Goal: Contribute content: Add original content to the website for others to see

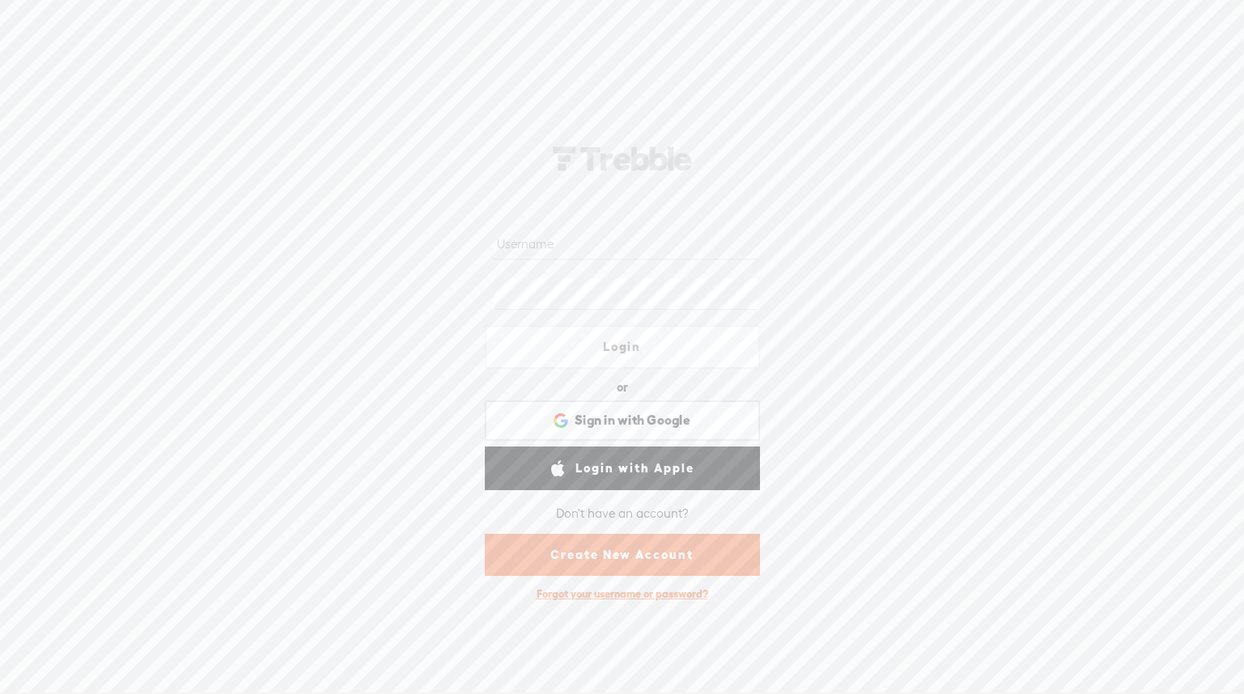
type input "lindamendible"
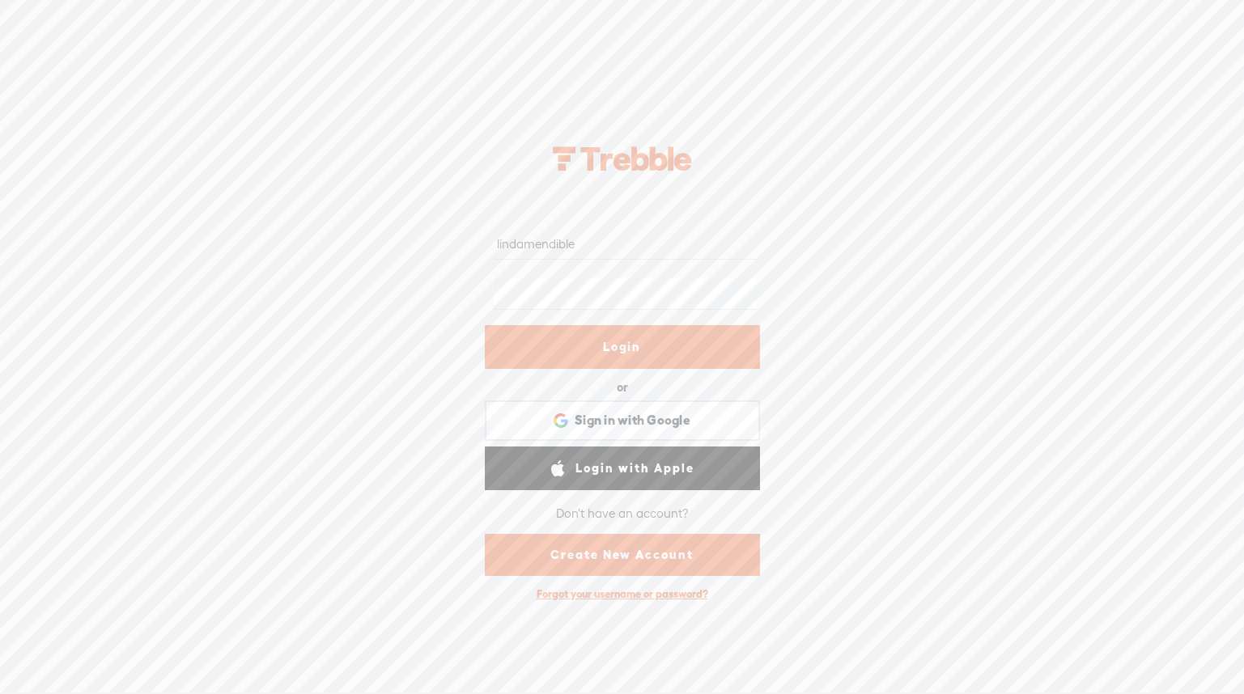
click at [635, 349] on link "Login" at bounding box center [622, 347] width 275 height 44
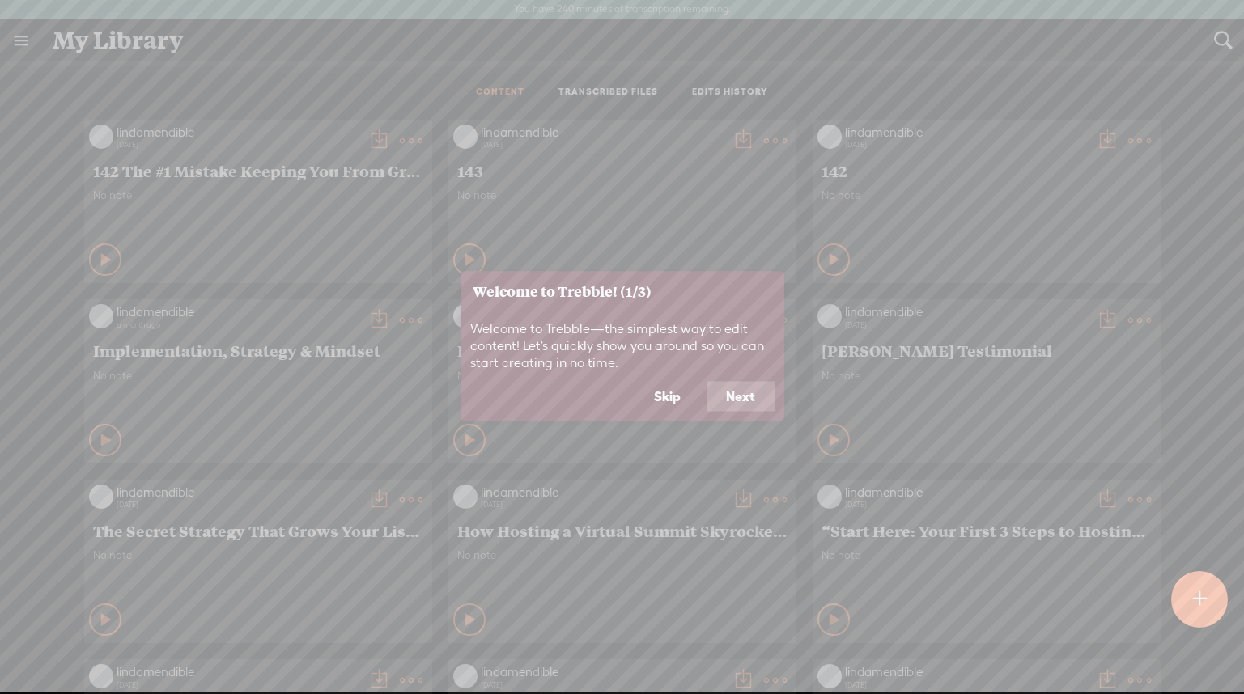
click at [675, 399] on button "Skip" at bounding box center [668, 396] width 66 height 31
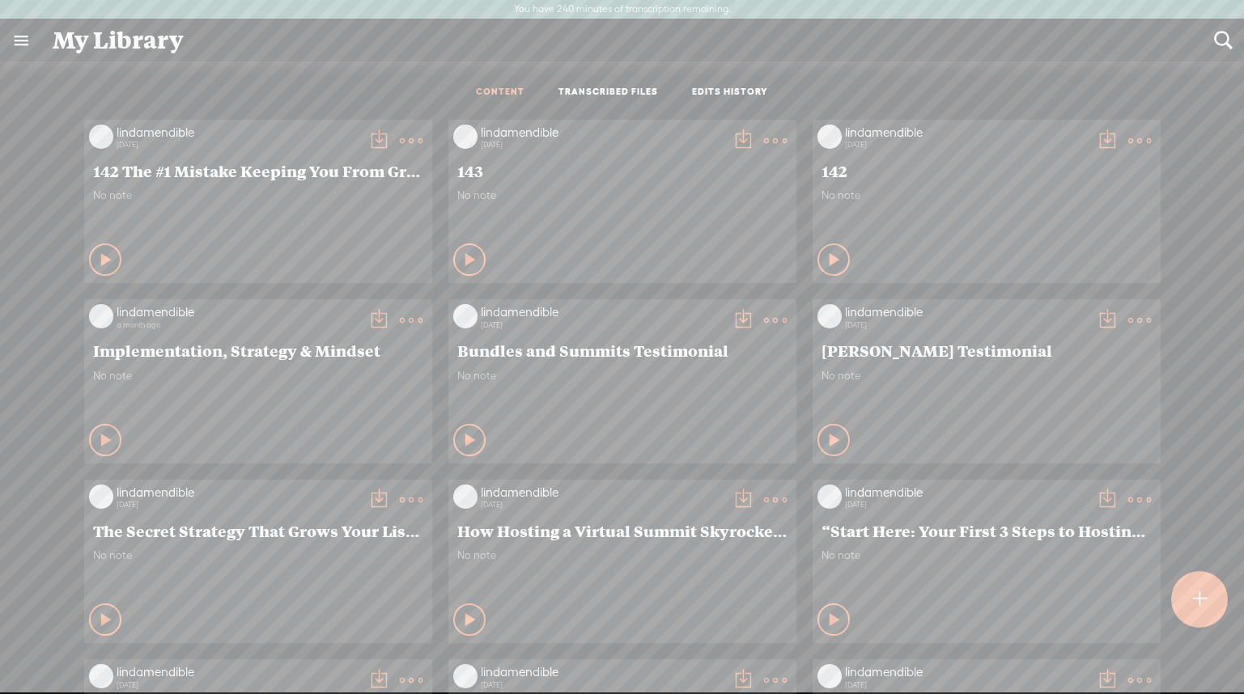
click at [1198, 603] on t at bounding box center [1199, 600] width 14 height 36
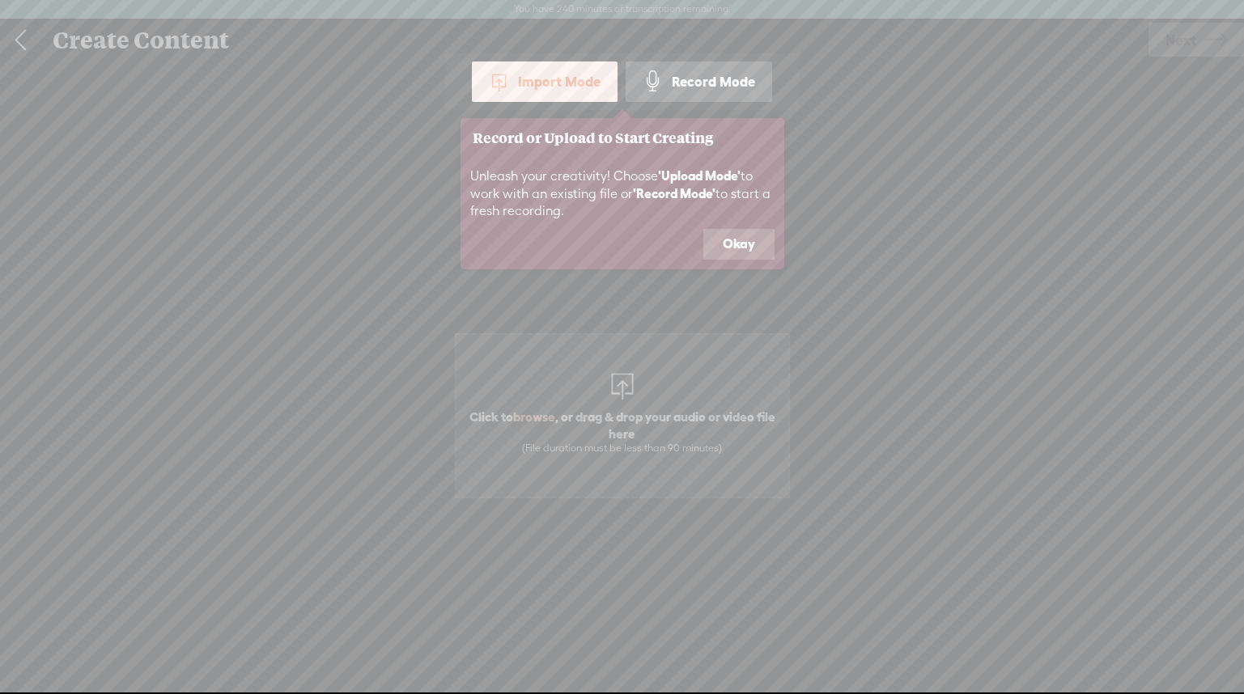
click at [738, 242] on button "Okay" at bounding box center [738, 244] width 71 height 31
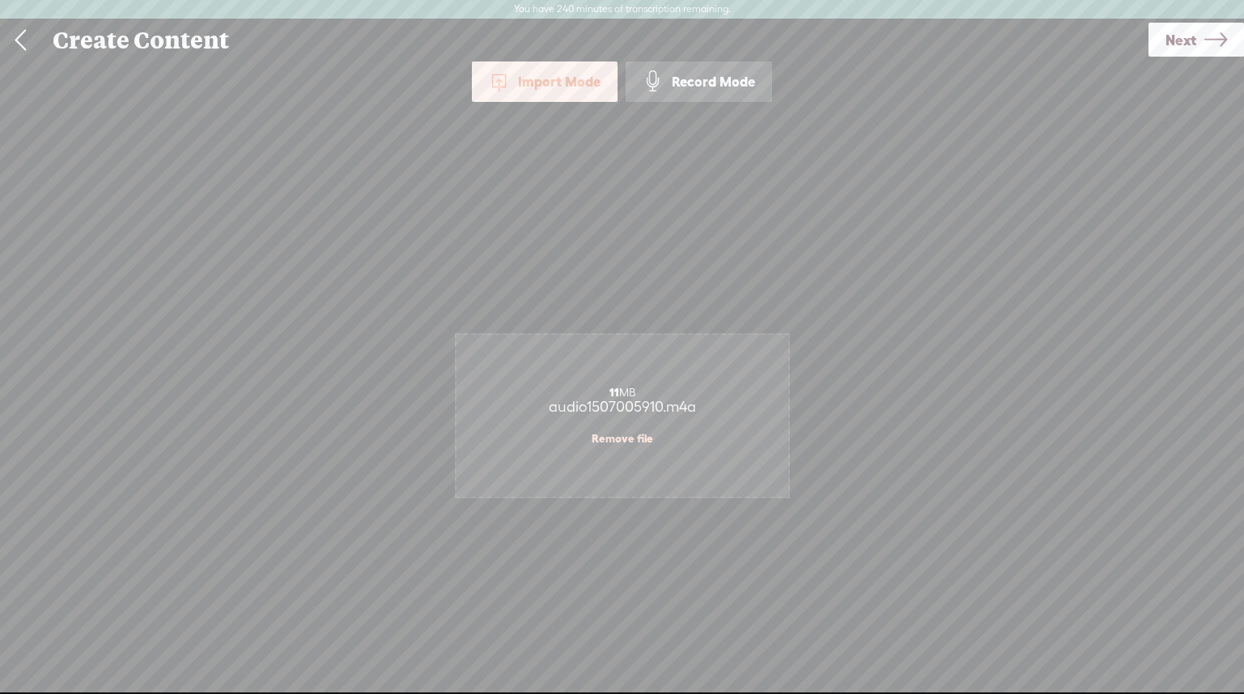
click at [1193, 39] on span "Next" at bounding box center [1181, 39] width 31 height 41
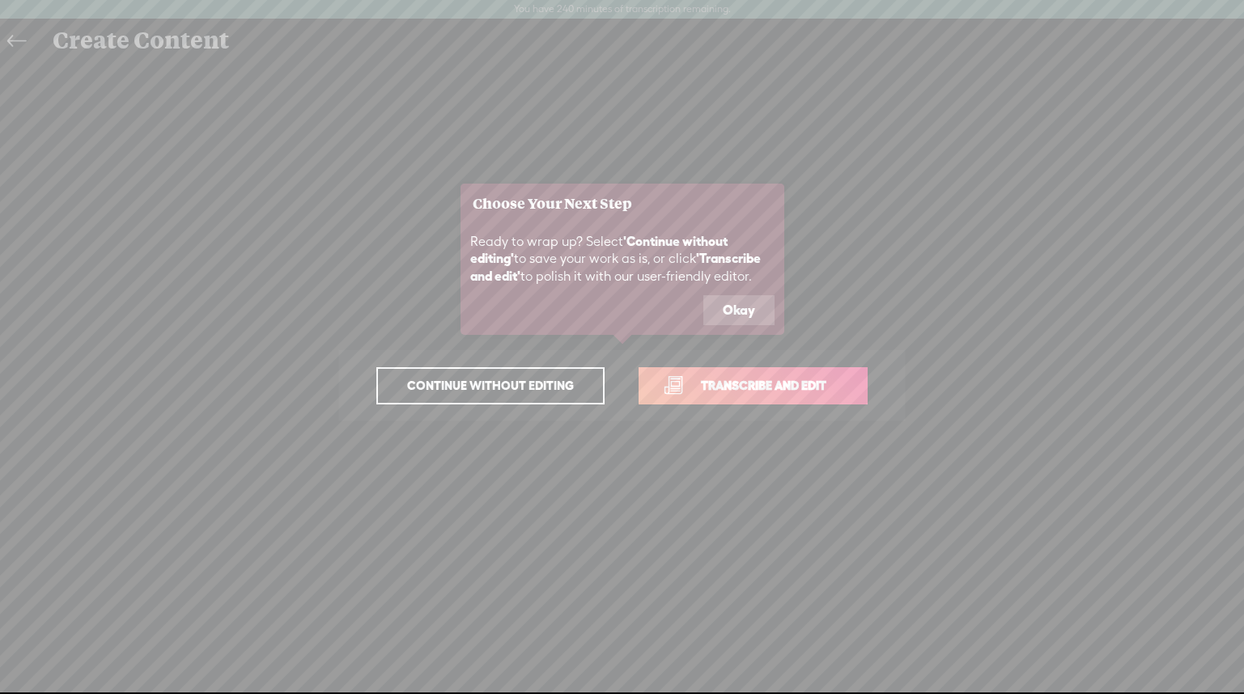
drag, startPoint x: 719, startPoint y: 304, endPoint x: 720, endPoint y: 318, distance: 13.9
click at [719, 304] on button "Okay" at bounding box center [738, 310] width 71 height 31
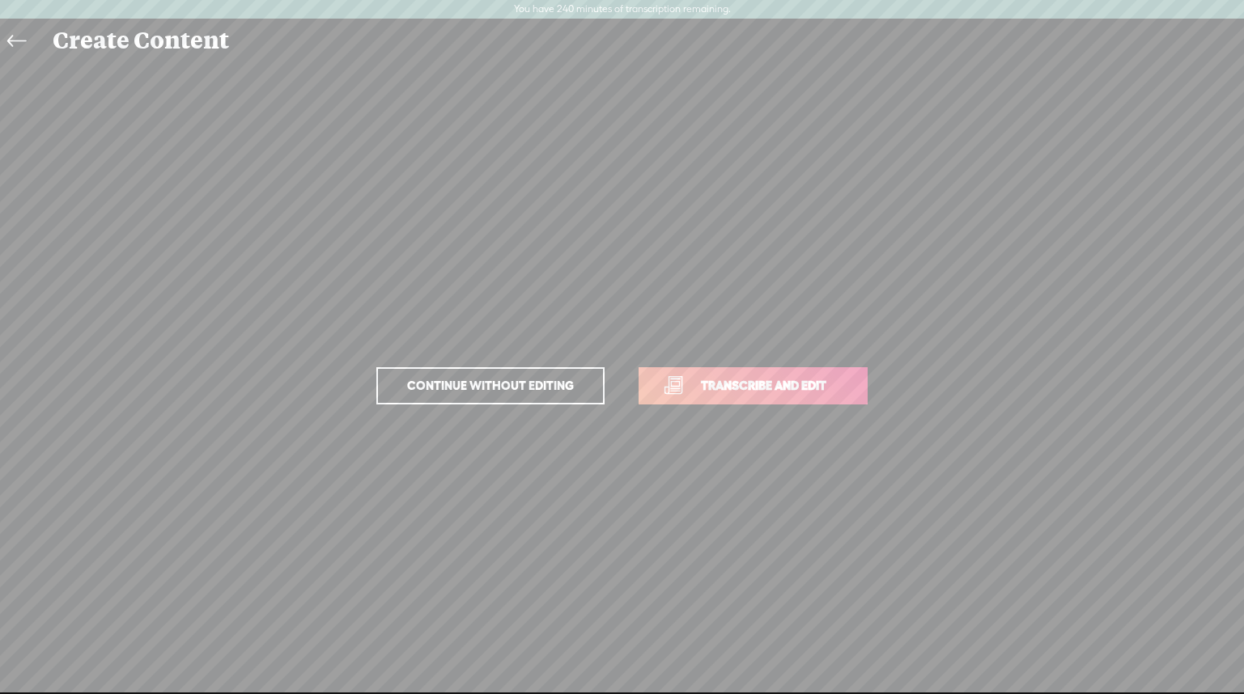
click at [716, 384] on span "Transcribe and edit" at bounding box center [763, 385] width 159 height 19
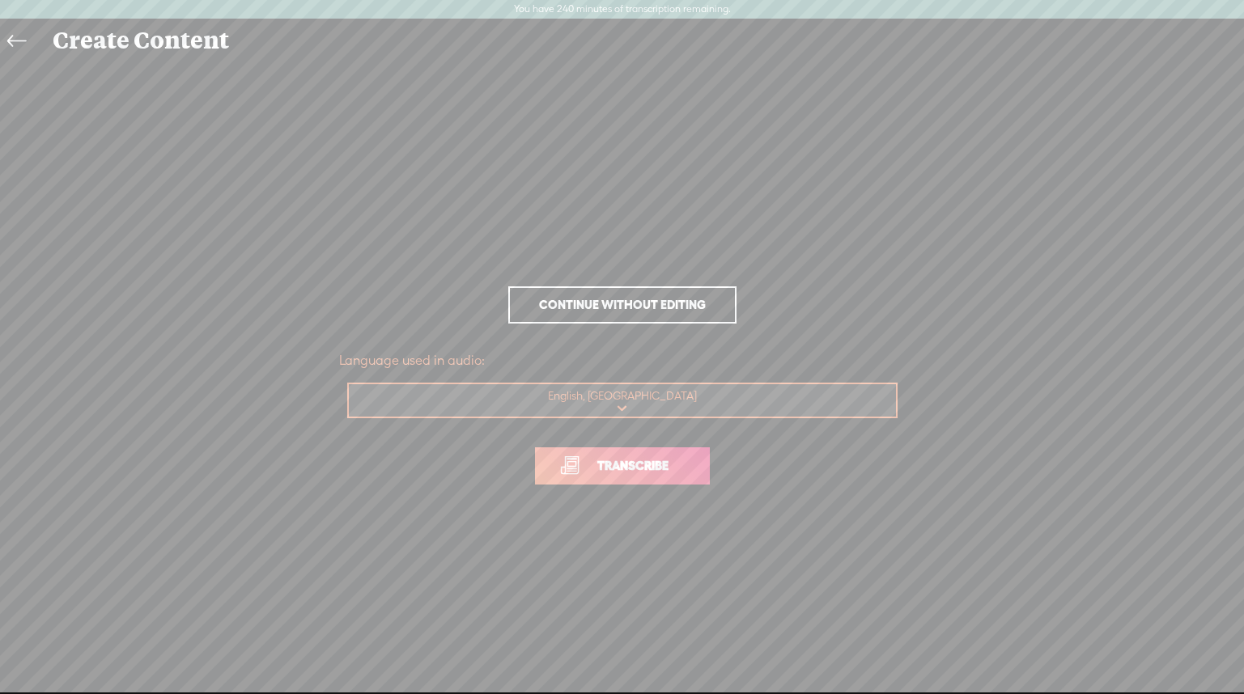
click at [658, 466] on span "Transcribe" at bounding box center [632, 466] width 105 height 19
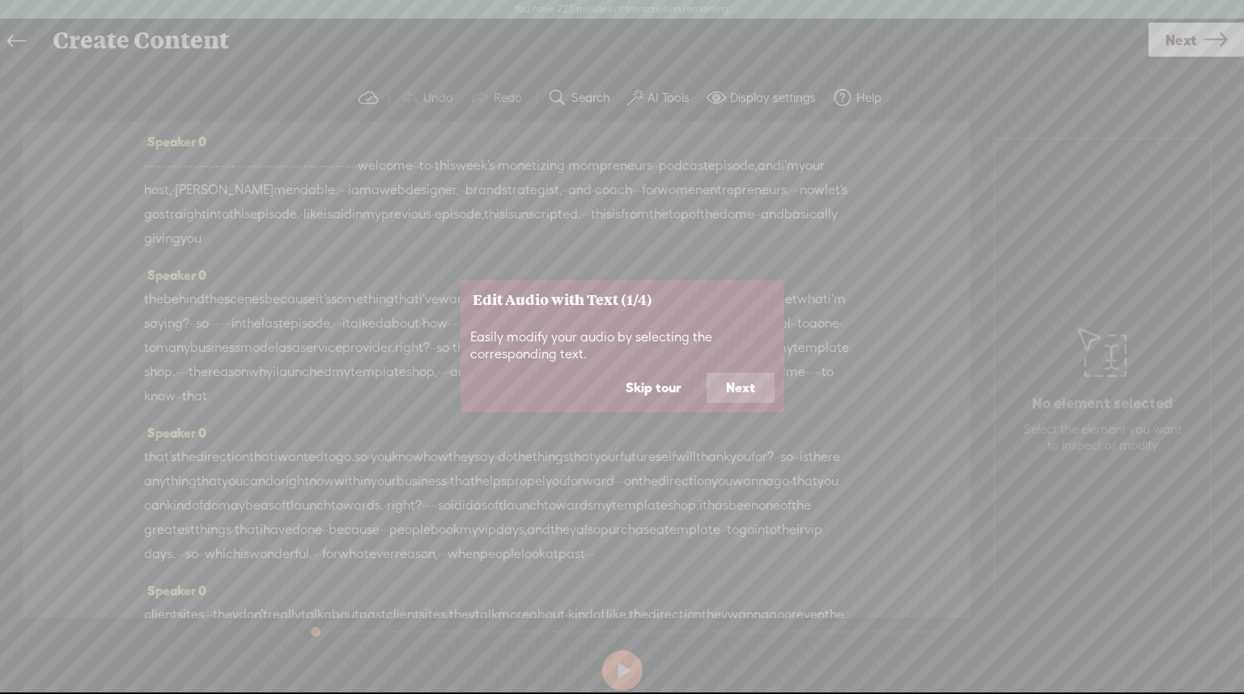
drag, startPoint x: 667, startPoint y: 391, endPoint x: 1190, endPoint y: 341, distance: 525.3
click at [667, 390] on button "Skip tour" at bounding box center [653, 388] width 94 height 31
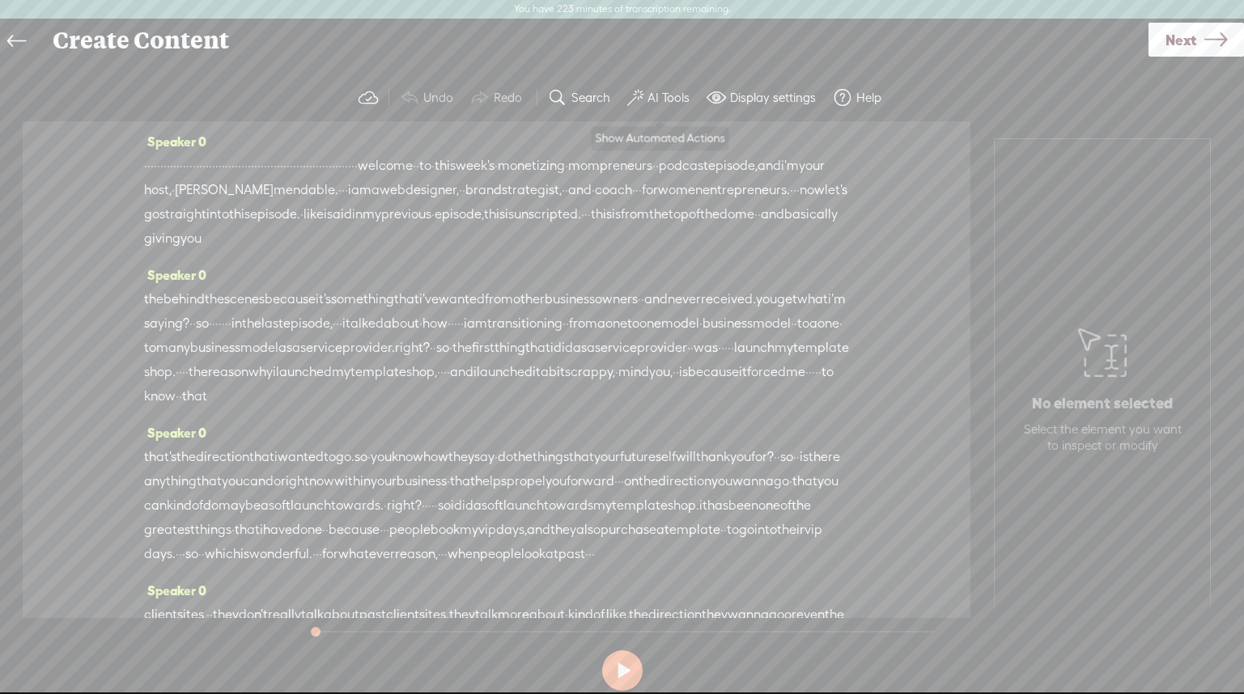
click at [656, 94] on label "AI Tools" at bounding box center [669, 98] width 42 height 16
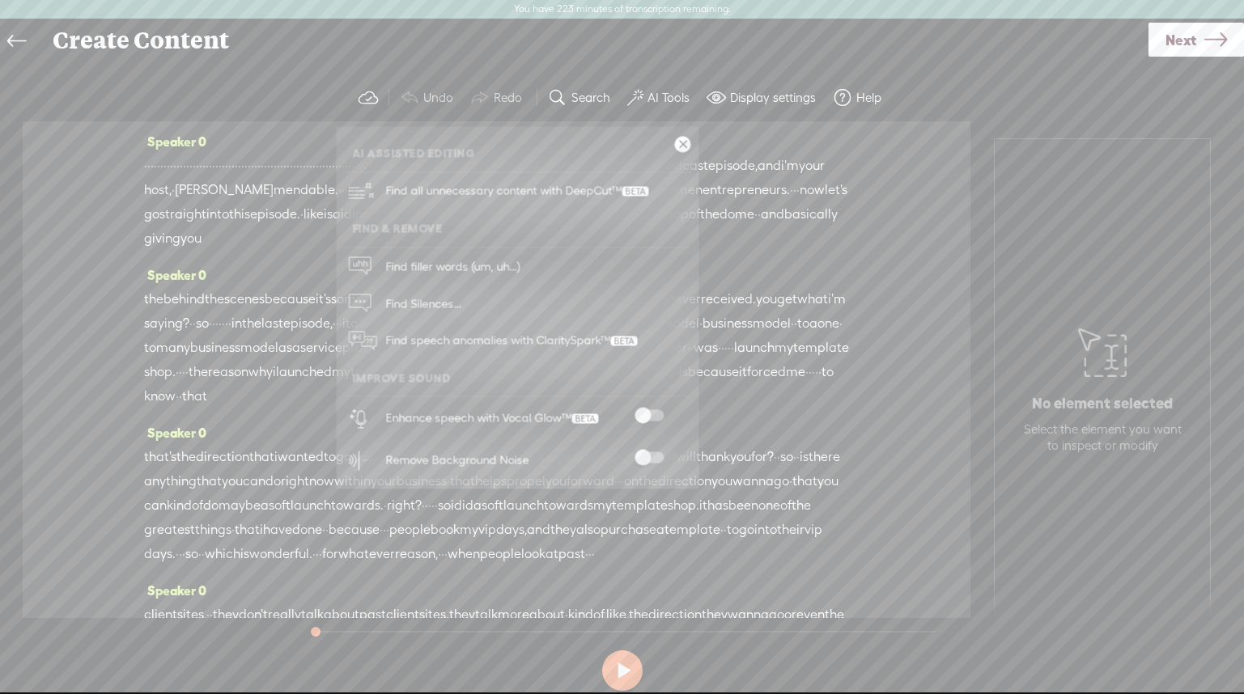
click at [648, 414] on span at bounding box center [649, 415] width 29 height 11
click at [643, 457] on span at bounding box center [649, 457] width 29 height 11
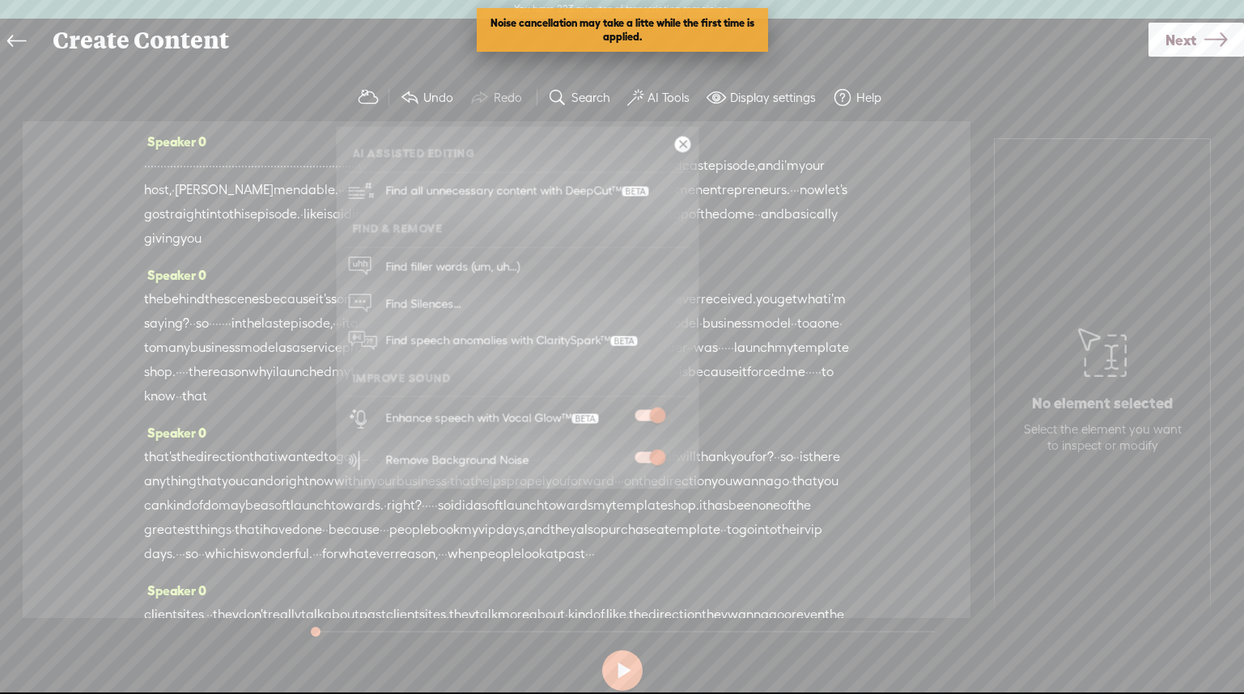
drag, startPoint x: 905, startPoint y: 270, endPoint x: 842, endPoint y: 227, distance: 75.9
click at [905, 270] on div "Speaker 0 · · · · · · · · · · · · · · · · · · · · · · · · · · · · · · · · · · ·…" at bounding box center [497, 369] width 948 height 497
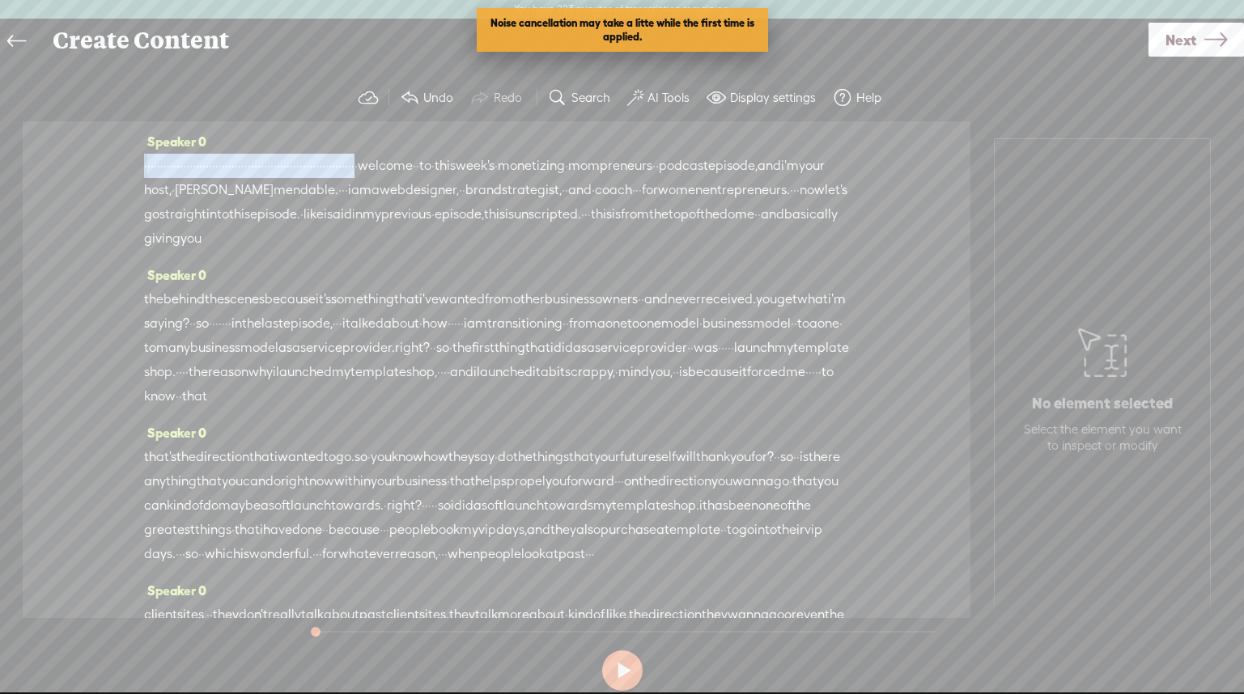
drag, startPoint x: 404, startPoint y: 153, endPoint x: 102, endPoint y: 148, distance: 302.0
click at [99, 150] on div "Speaker 0 · · · · · · · · · · · · · · · · · · · · · · · · · · · · · · · · · · ·…" at bounding box center [497, 369] width 948 height 497
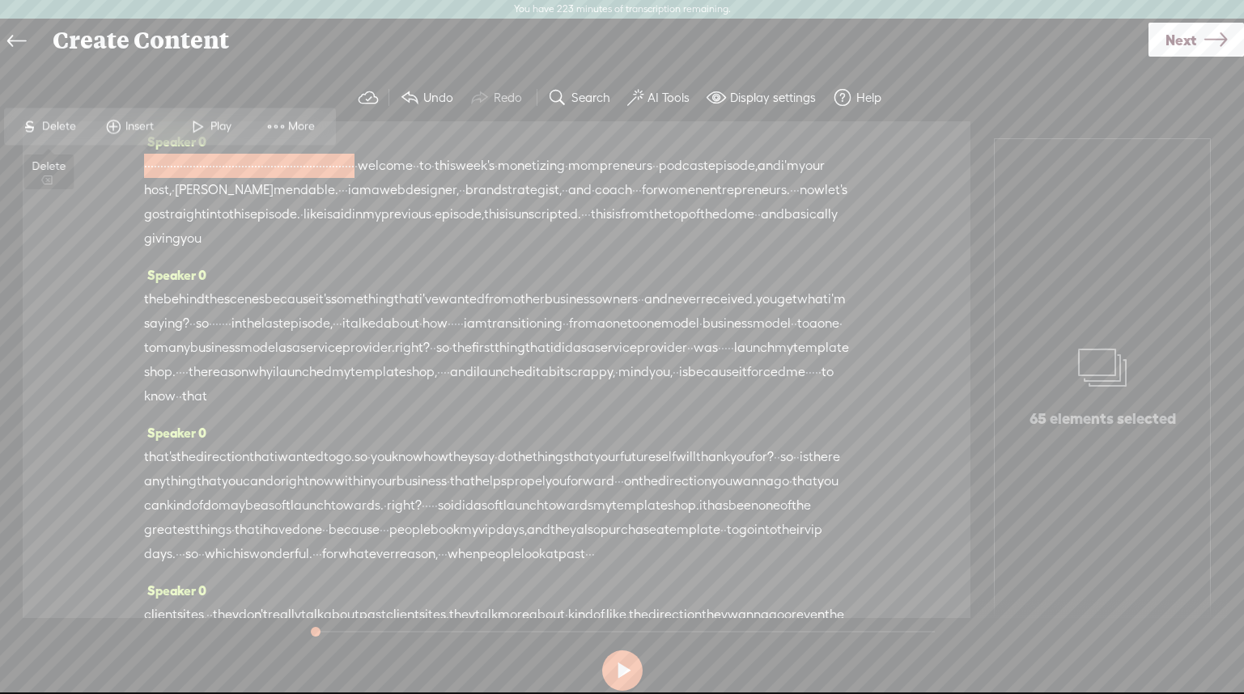
click at [64, 126] on span "Delete" at bounding box center [61, 127] width 38 height 16
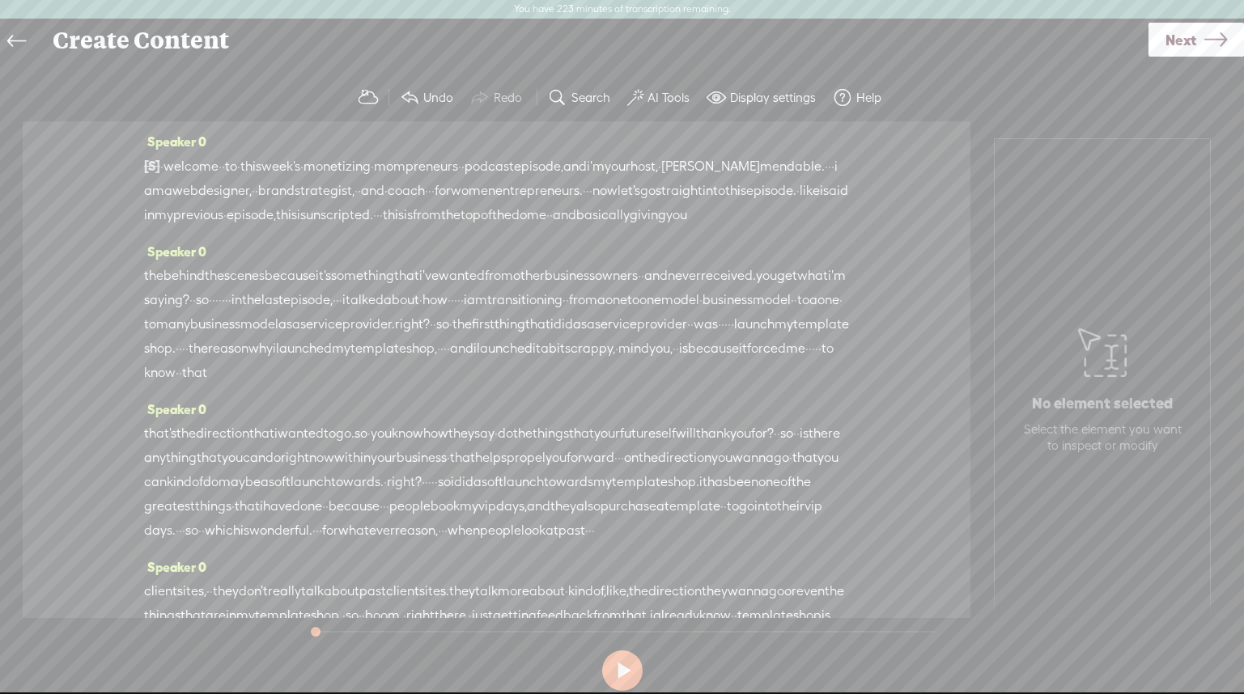
click at [155, 164] on span "[S]" at bounding box center [152, 166] width 16 height 15
click at [180, 167] on span "welcome" at bounding box center [191, 167] width 55 height 24
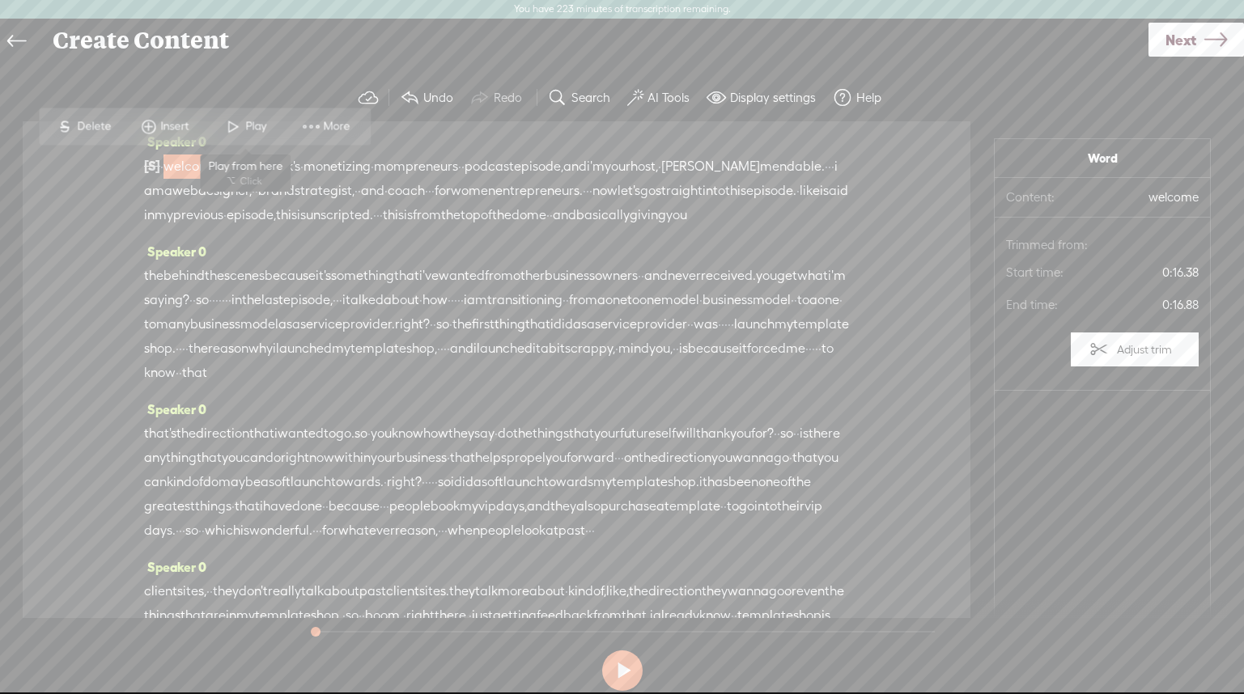
click at [236, 125] on span at bounding box center [233, 127] width 24 height 29
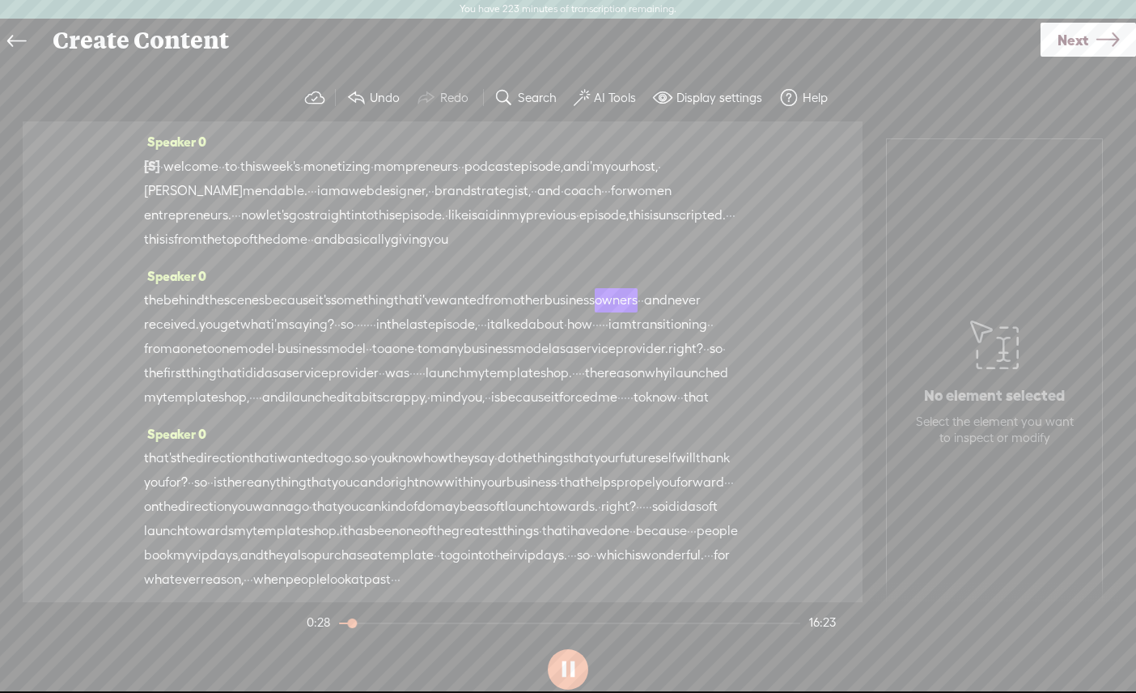
scroll to position [2, 0]
drag, startPoint x: 571, startPoint y: 671, endPoint x: 561, endPoint y: 569, distance: 102.5
click at [571, 671] on button at bounding box center [568, 669] width 40 height 40
drag, startPoint x: 478, startPoint y: 342, endPoint x: 537, endPoint y: 345, distance: 59.9
click at [533, 342] on div "the behind the scenes because it's something that i've wanted from other busine…" at bounding box center [442, 346] width 597 height 121
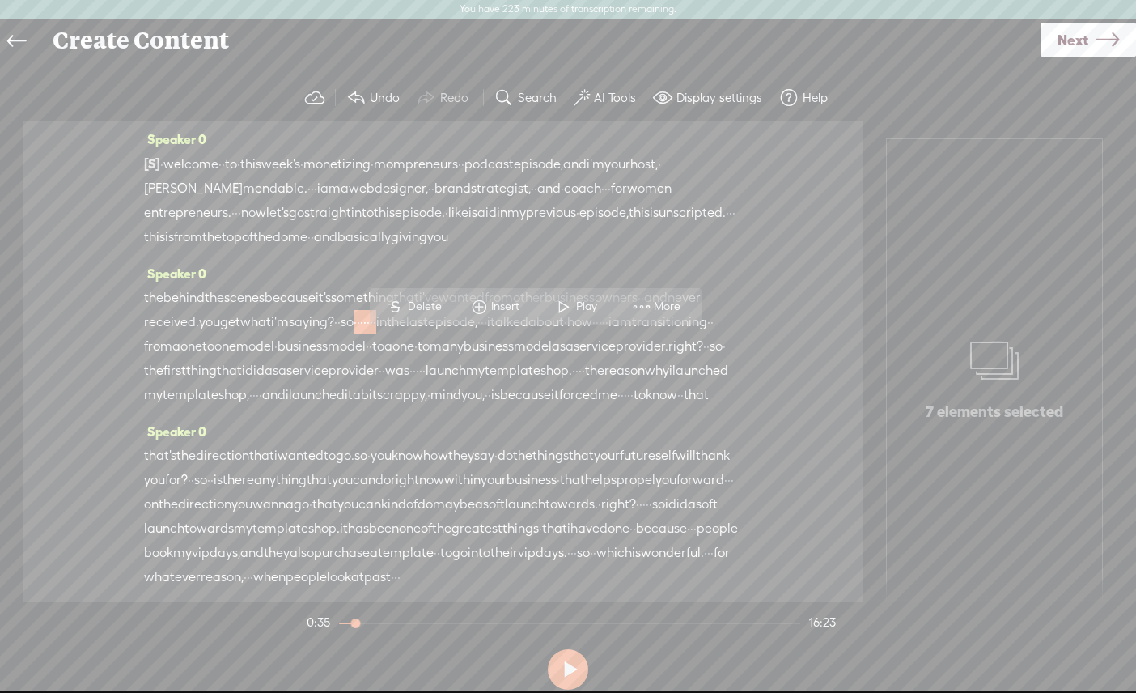
click at [408, 304] on span "Delete" at bounding box center [427, 307] width 38 height 16
